Goal: Transaction & Acquisition: Book appointment/travel/reservation

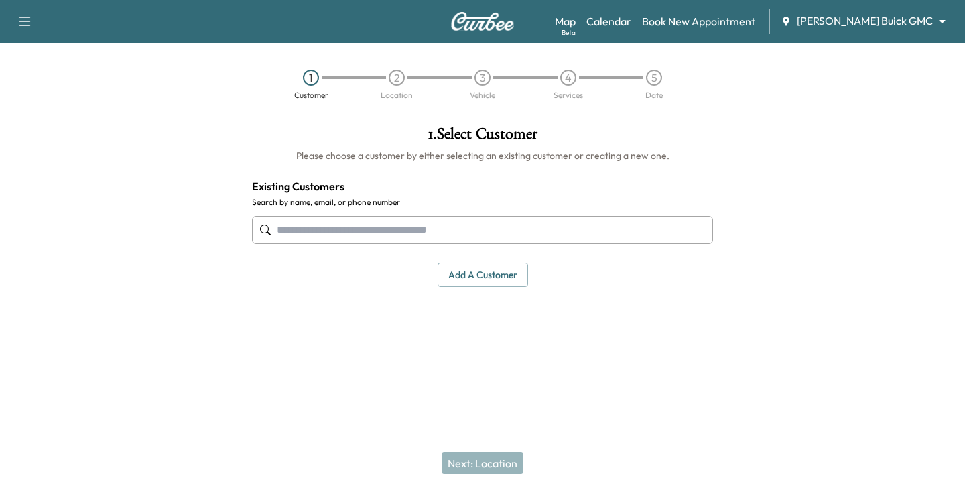
click at [929, 27] on body "Support Log Out Map Beta Calendar Book New Appointment [PERSON_NAME] Buick GMC …" at bounding box center [482, 245] width 965 height 490
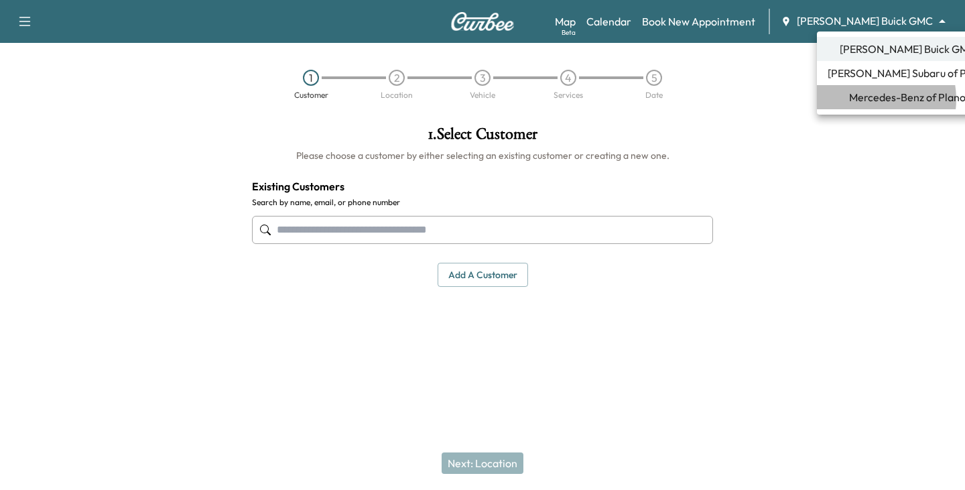
click at [870, 99] on span "Mercedes-Benz of Plano" at bounding box center [907, 97] width 117 height 16
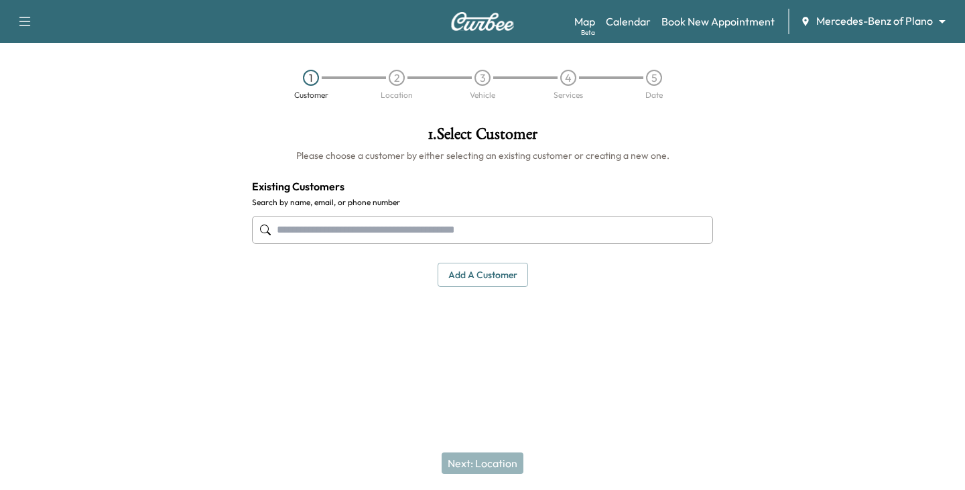
click at [396, 233] on input "text" at bounding box center [482, 230] width 461 height 28
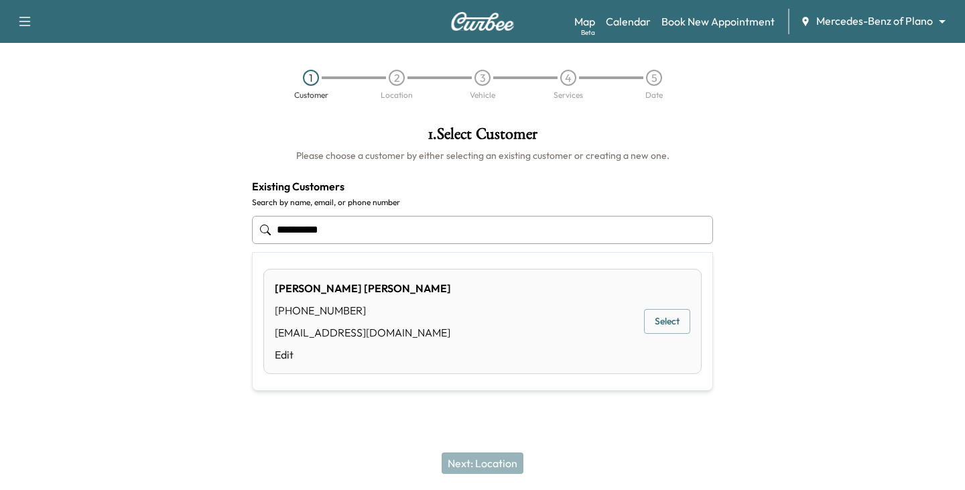
click at [656, 322] on button "Select" at bounding box center [667, 321] width 46 height 25
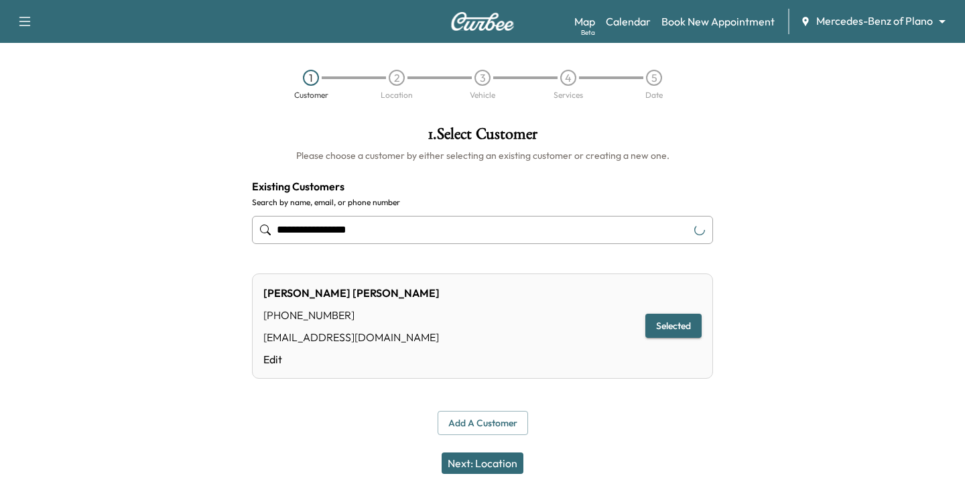
type input "**********"
click at [485, 471] on button "Next: Location" at bounding box center [483, 463] width 82 height 21
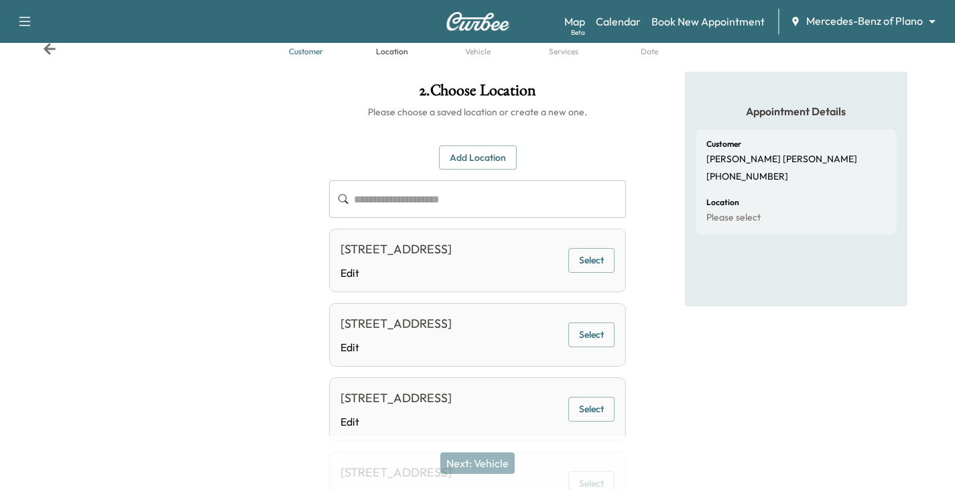
scroll to position [67, 0]
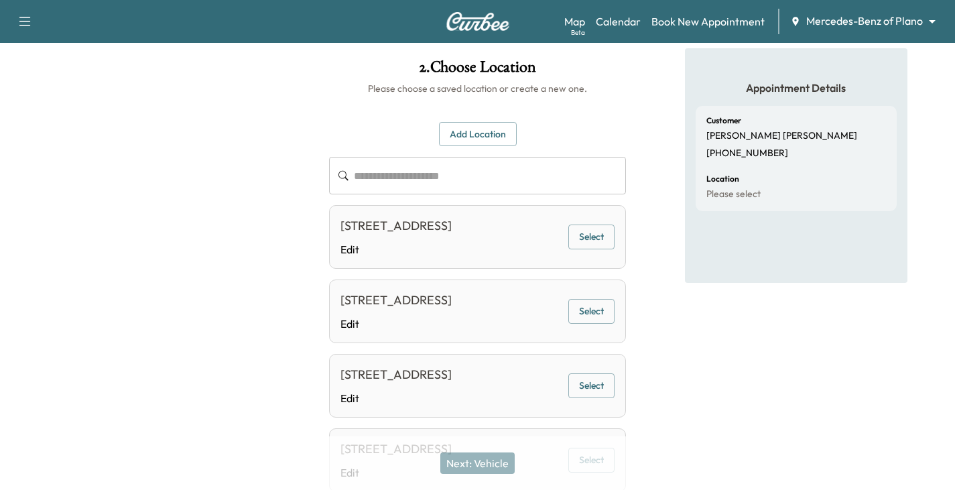
click at [589, 249] on button "Select" at bounding box center [592, 237] width 46 height 25
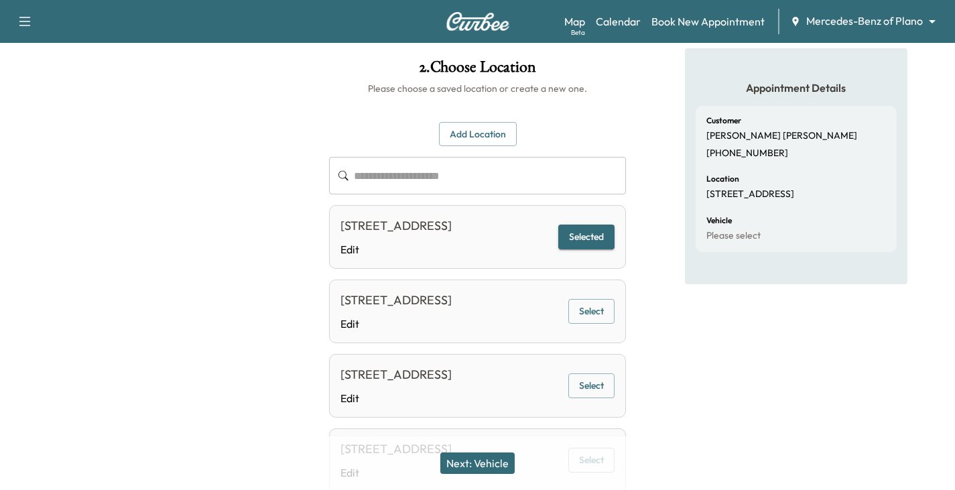
click at [502, 463] on button "Next: Vehicle" at bounding box center [477, 463] width 74 height 21
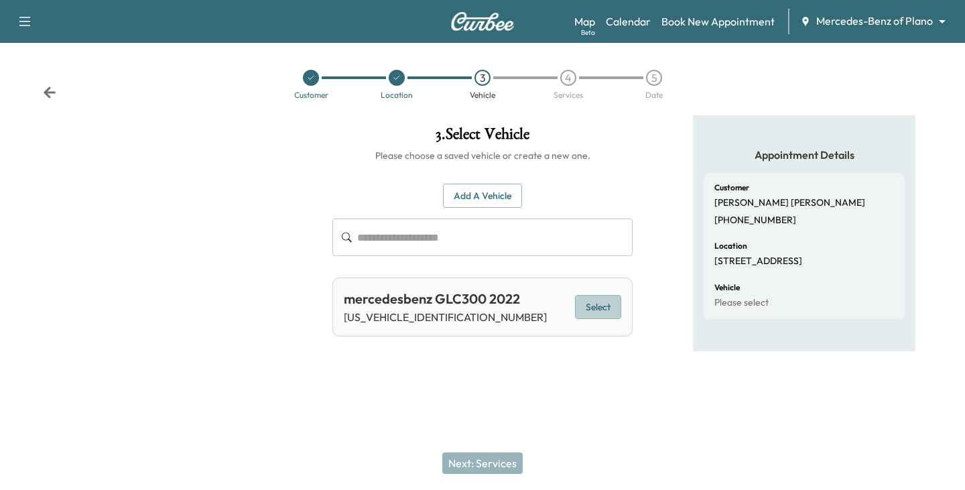
click at [593, 308] on button "Select" at bounding box center [598, 307] width 46 height 25
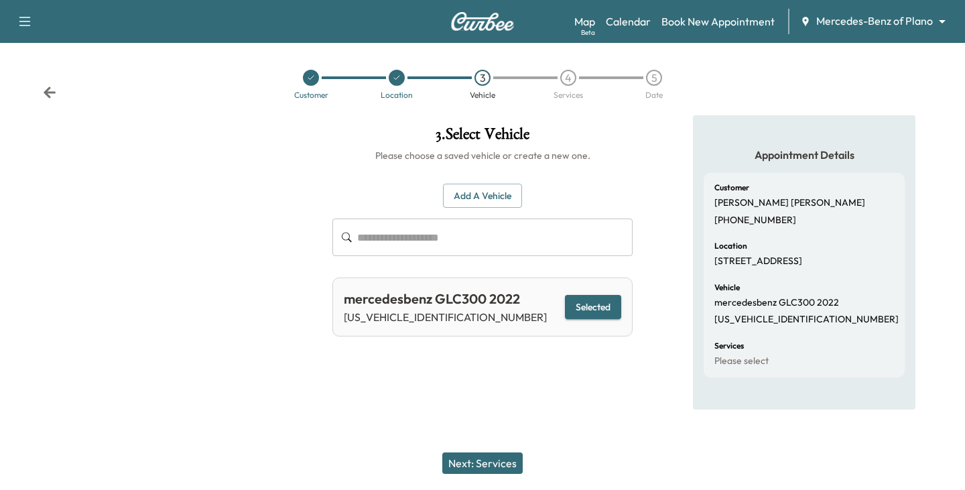
click at [490, 463] on button "Next: Services" at bounding box center [483, 463] width 80 height 21
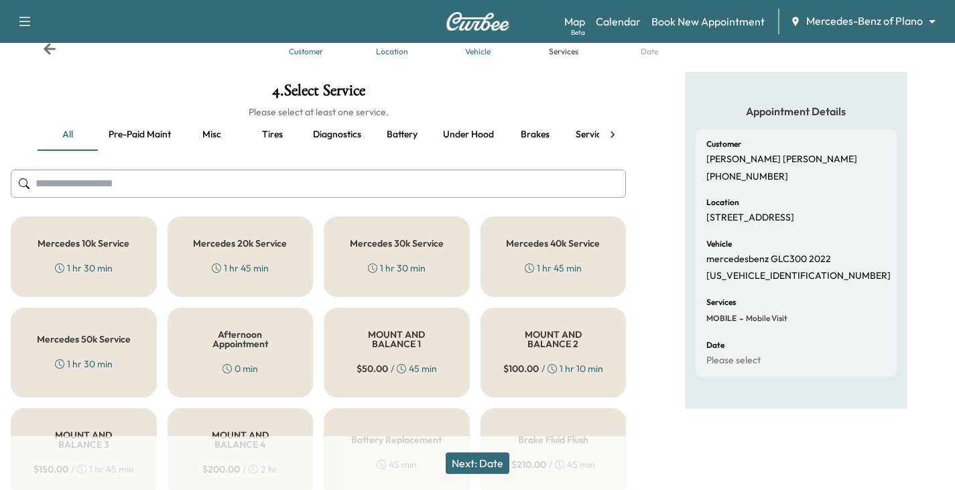
scroll to position [67, 0]
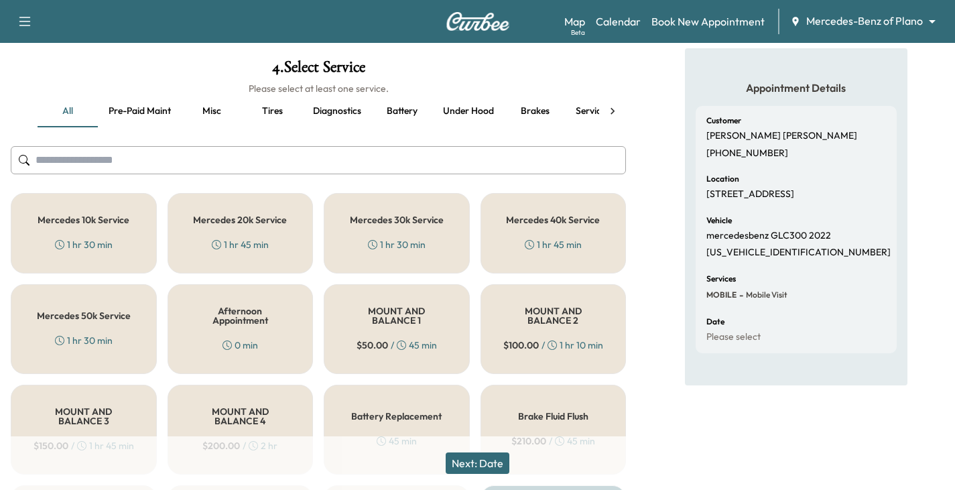
click at [506, 231] on div "Mercedes 40k Service 1 hr 45 min" at bounding box center [554, 233] width 146 height 80
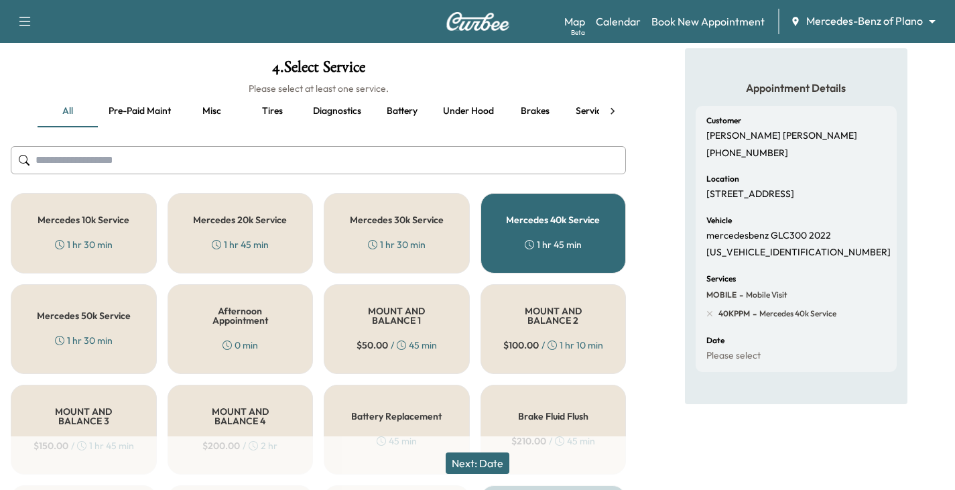
click at [488, 456] on button "Next: Date" at bounding box center [478, 463] width 64 height 21
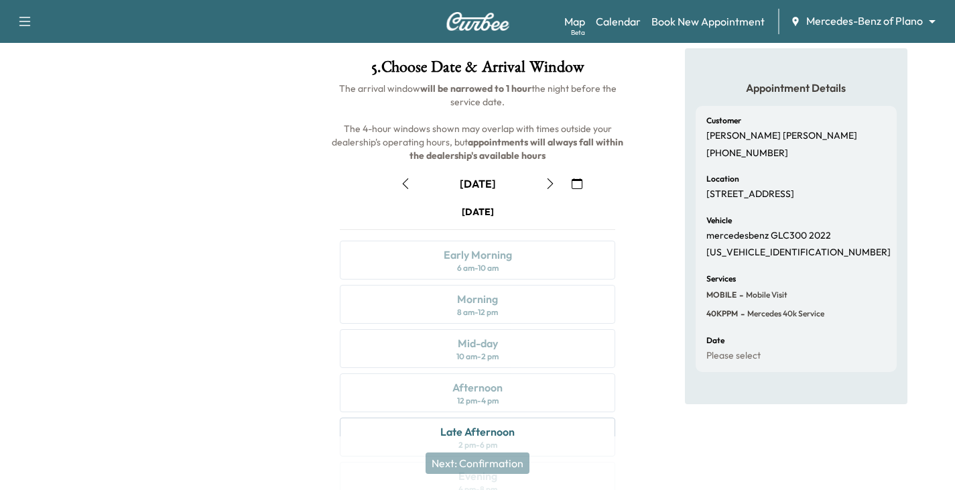
click at [546, 179] on icon "button" at bounding box center [550, 183] width 11 height 11
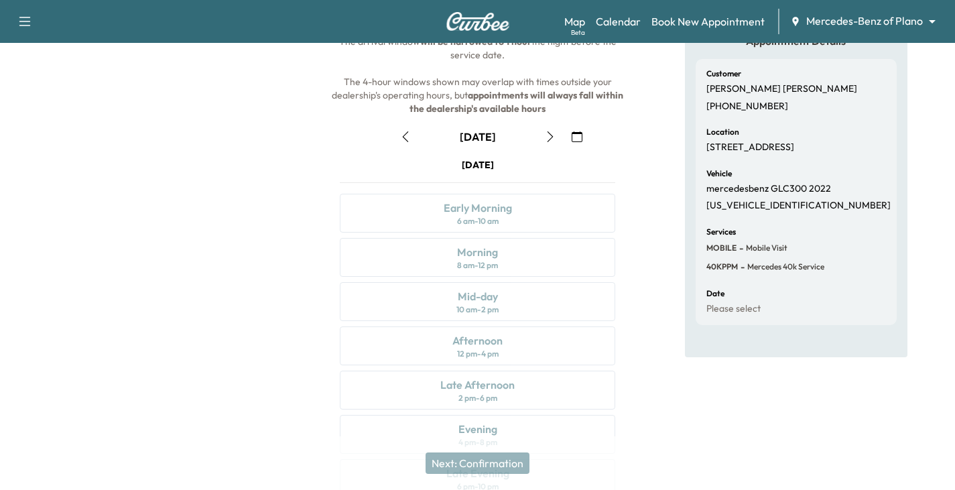
click at [548, 140] on icon "button" at bounding box center [550, 136] width 11 height 11
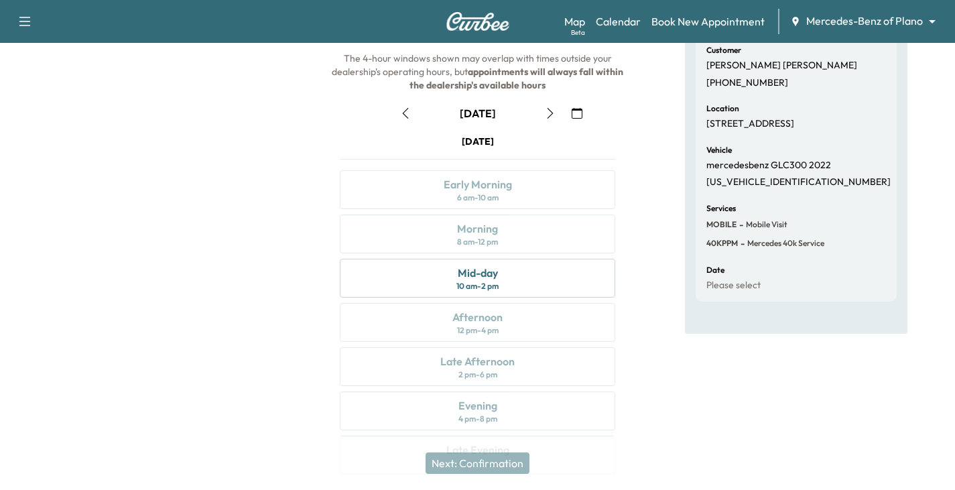
scroll to position [114, 0]
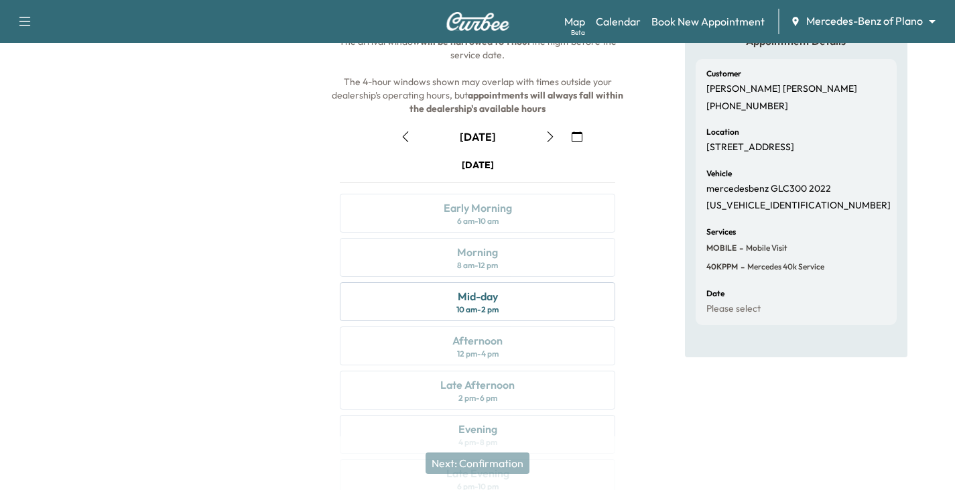
click at [552, 136] on icon "button" at bounding box center [550, 136] width 6 height 11
click at [488, 347] on div "Afternoon" at bounding box center [478, 341] width 50 height 16
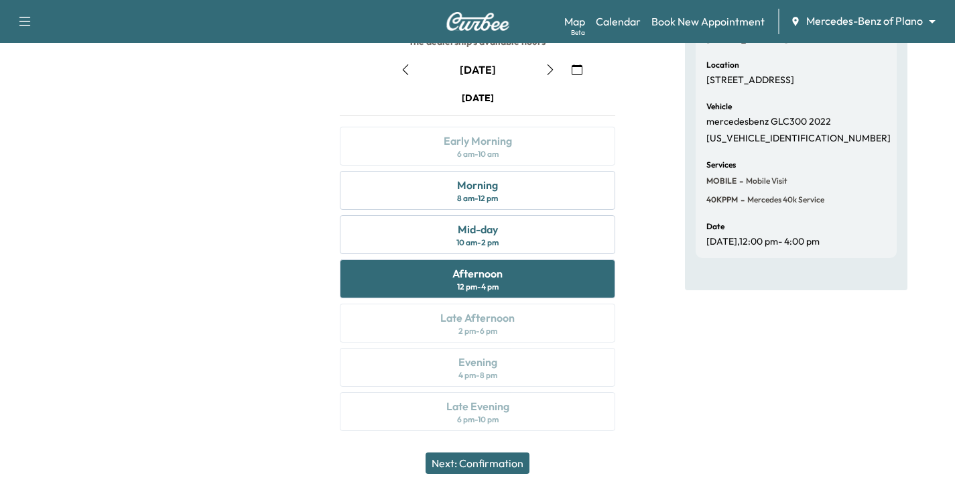
click at [492, 464] on button "Next: Confirmation" at bounding box center [478, 463] width 104 height 21
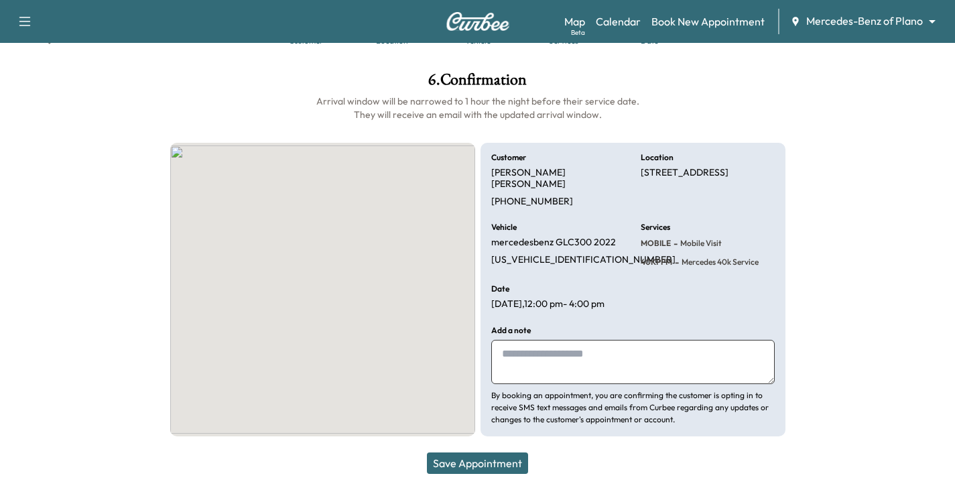
scroll to position [49, 0]
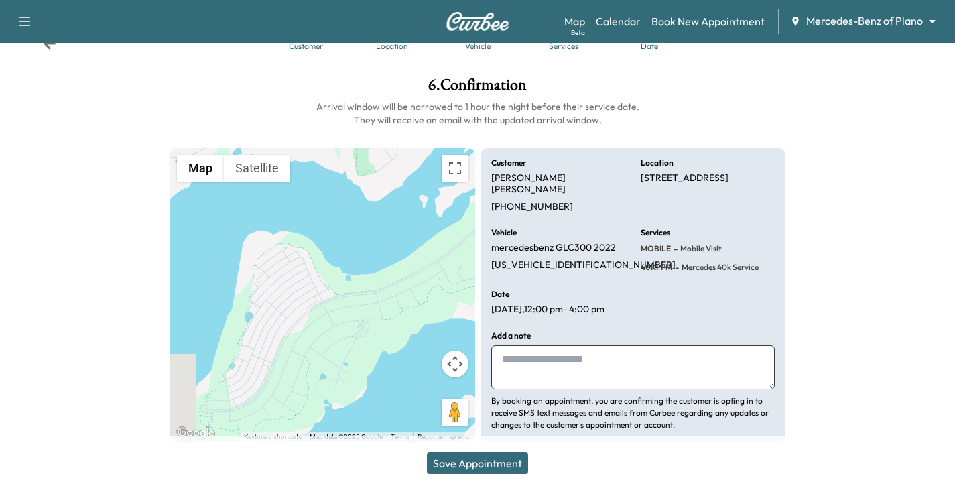
click at [492, 462] on button "Save Appointment" at bounding box center [477, 463] width 101 height 21
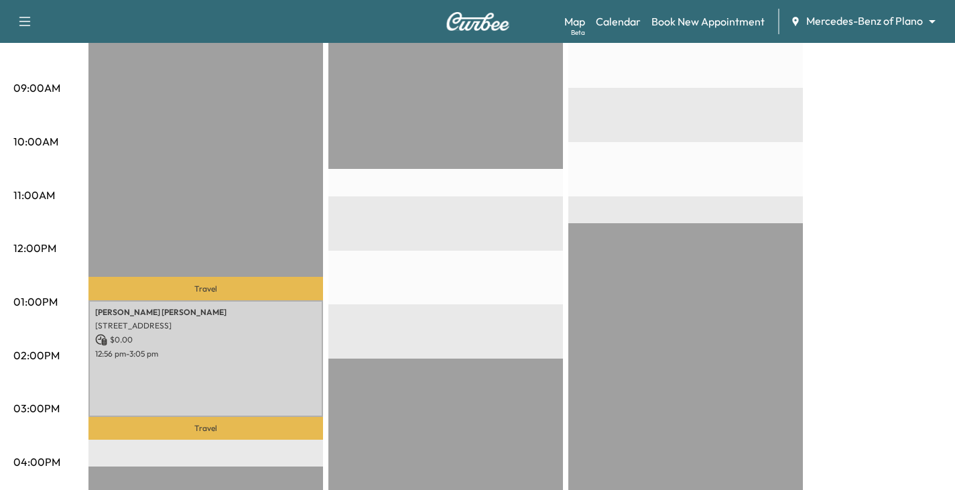
scroll to position [402, 0]
